Goal: Information Seeking & Learning: Check status

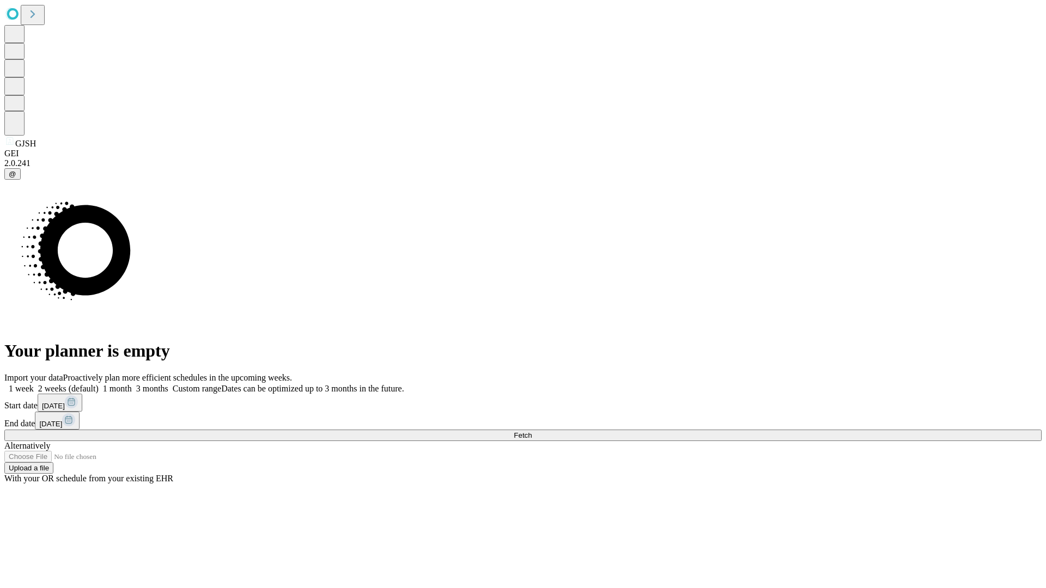
click at [532, 432] on span "Fetch" at bounding box center [523, 436] width 18 height 8
